Goal: Task Accomplishment & Management: Use online tool/utility

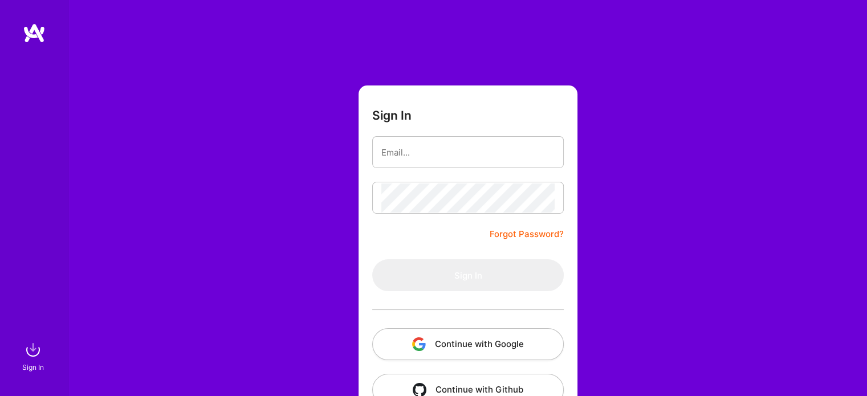
click at [441, 348] on button "Continue with Google" at bounding box center [467, 344] width 191 height 32
click at [452, 339] on button "Continue with Google" at bounding box center [467, 344] width 191 height 32
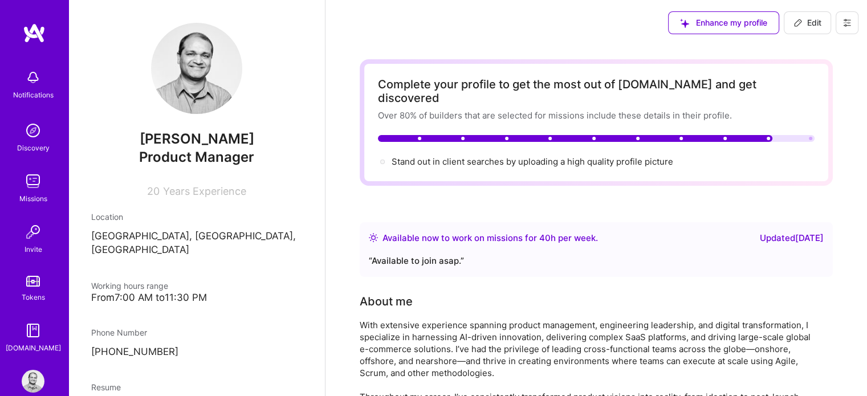
click at [19, 194] on div "Missions" at bounding box center [33, 199] width 28 height 12
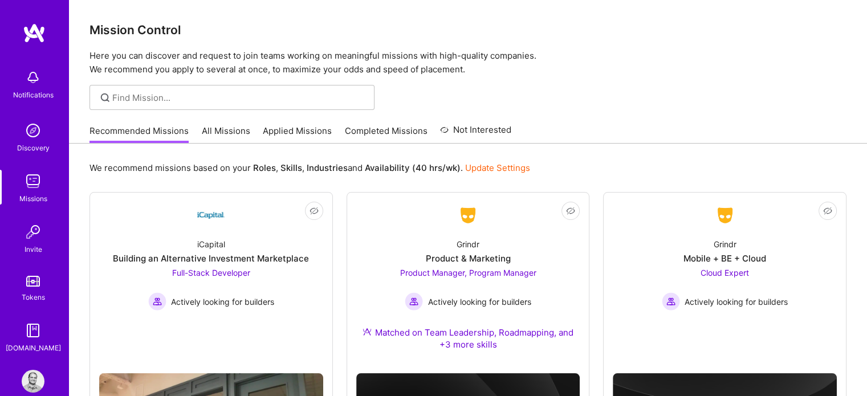
click at [212, 127] on link "All Missions" at bounding box center [226, 134] width 48 height 19
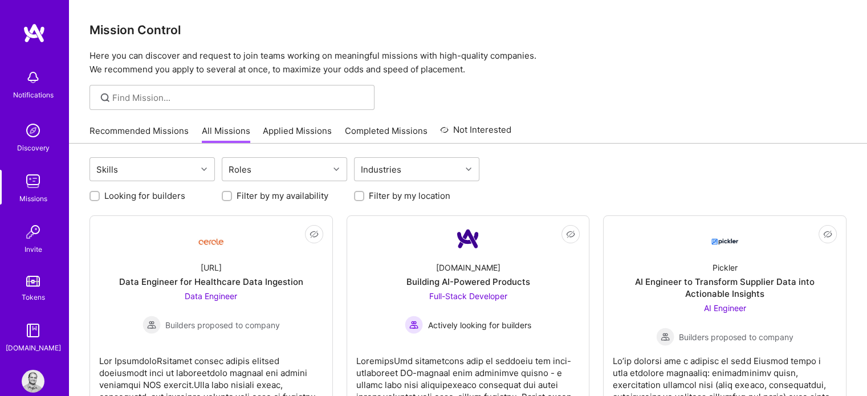
click at [94, 194] on input "Looking for builders" at bounding box center [96, 197] width 8 height 8
checkbox input "true"
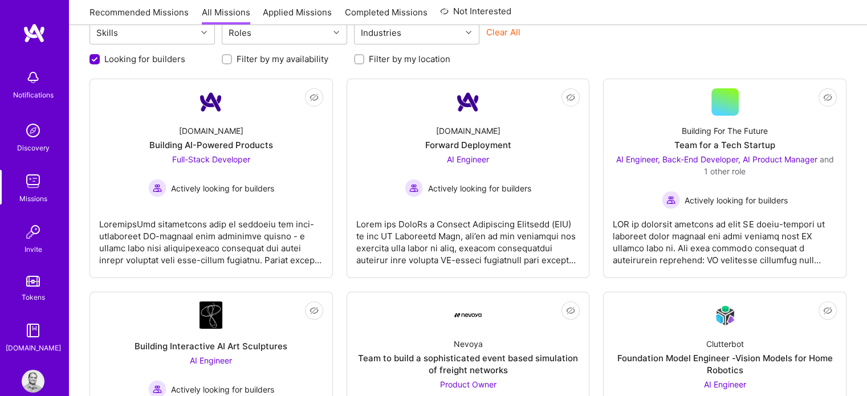
scroll to position [138, 0]
click at [23, 189] on img at bounding box center [33, 181] width 23 height 23
